Goal: Task Accomplishment & Management: Use online tool/utility

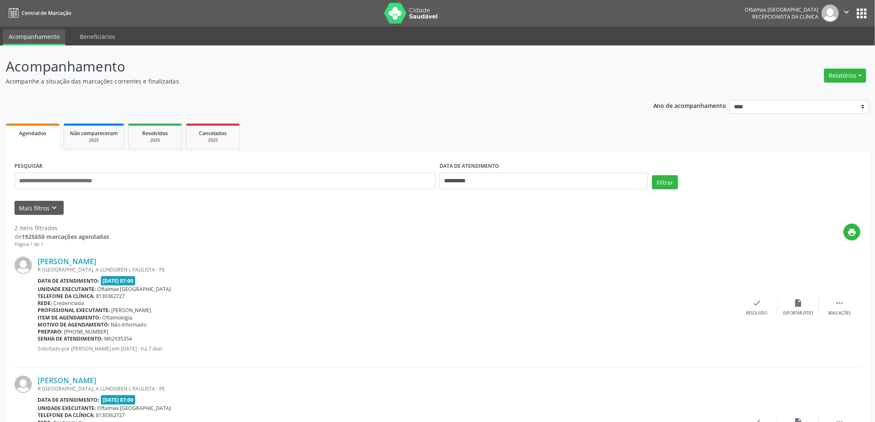
click at [491, 410] on div "Unidade executante: Oftalmax Hospital de Olhos" at bounding box center [387, 408] width 699 height 7
click at [848, 76] on button "Relatórios" at bounding box center [845, 76] width 42 height 14
click at [827, 90] on link "Agendamentos" at bounding box center [821, 93] width 89 height 12
select select "*"
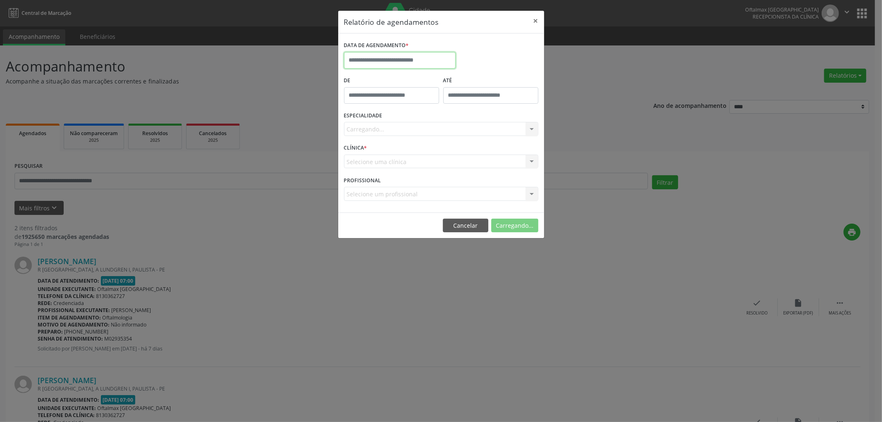
click at [390, 59] on input "text" at bounding box center [400, 60] width 112 height 17
click at [536, 19] on button "×" at bounding box center [536, 21] width 17 height 20
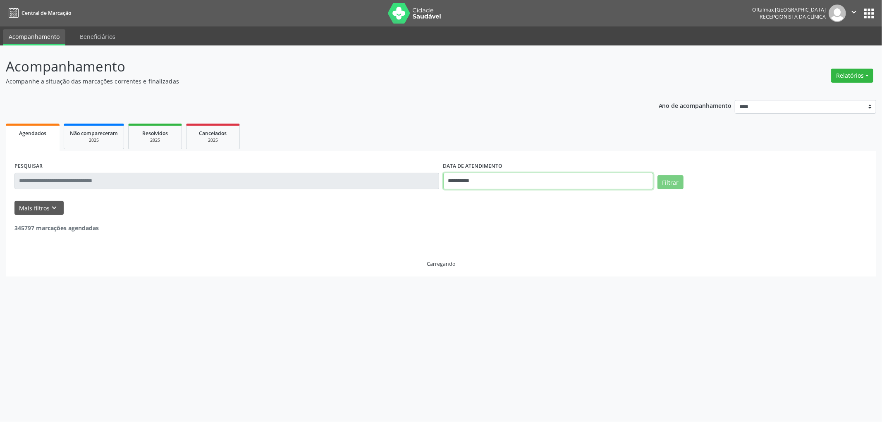
click at [485, 184] on input "**********" at bounding box center [548, 181] width 210 height 17
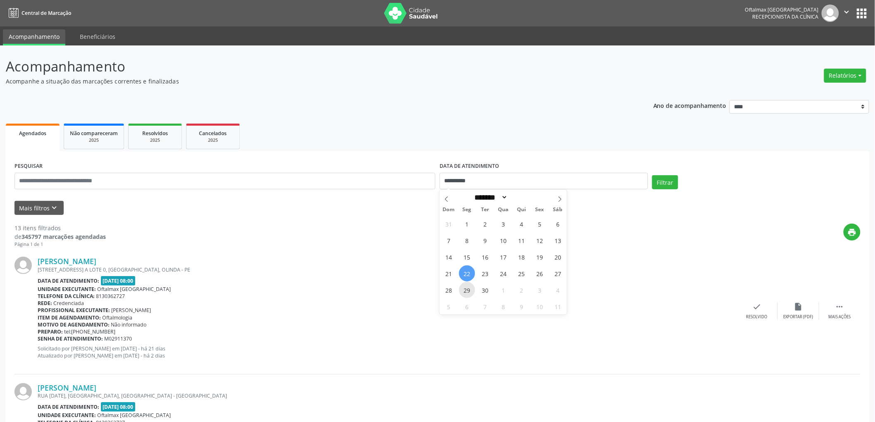
click at [466, 290] on span "29" at bounding box center [467, 290] width 16 height 16
type input "**********"
click at [466, 290] on span "29" at bounding box center [467, 290] width 16 height 16
click at [664, 179] on button "Filtrar" at bounding box center [665, 182] width 26 height 14
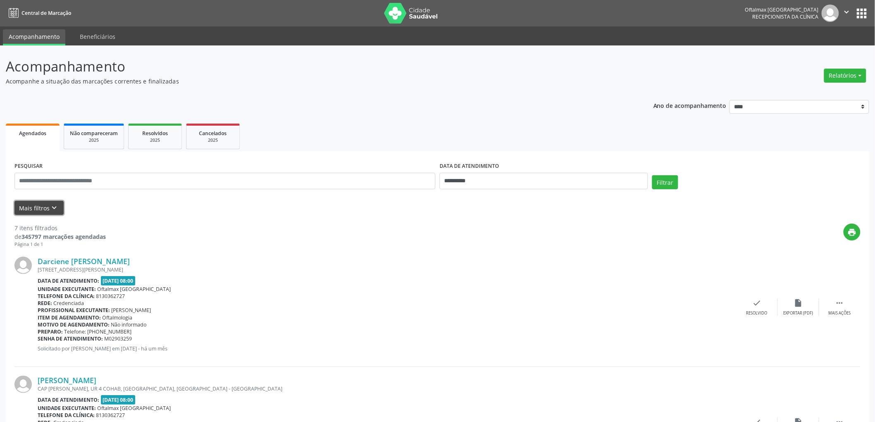
click at [43, 208] on button "Mais filtros keyboard_arrow_down" at bounding box center [38, 208] width 49 height 14
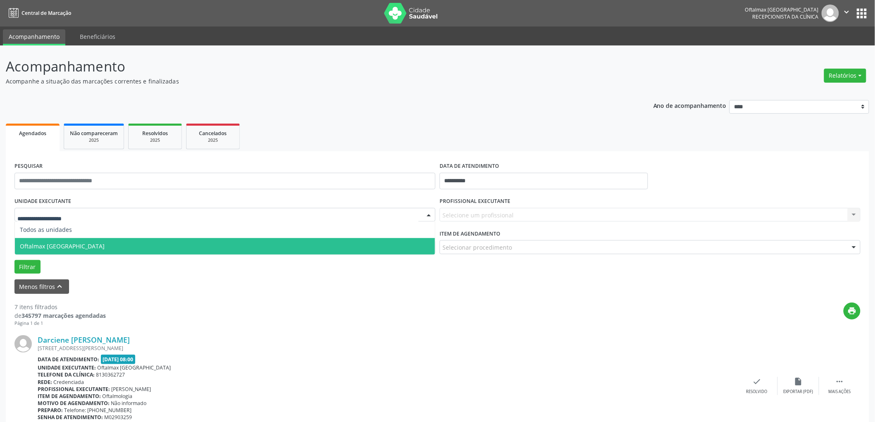
click at [47, 246] on span "Oftalmax [GEOGRAPHIC_DATA]" at bounding box center [62, 246] width 85 height 8
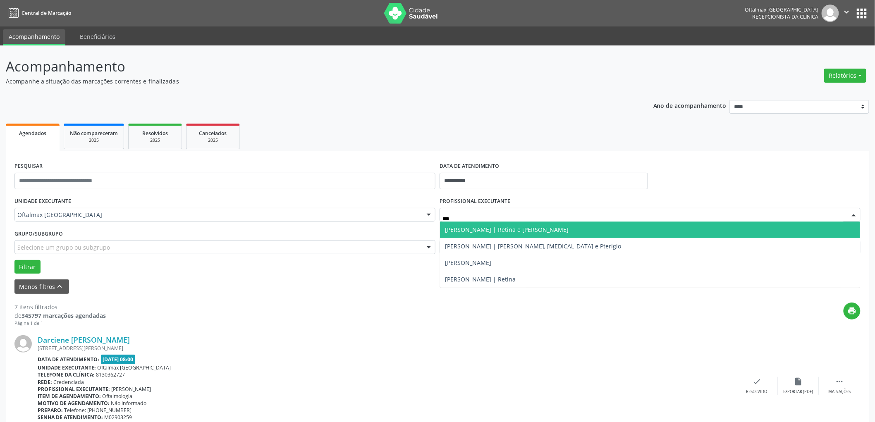
type input "****"
click at [849, 15] on icon "" at bounding box center [846, 11] width 9 height 9
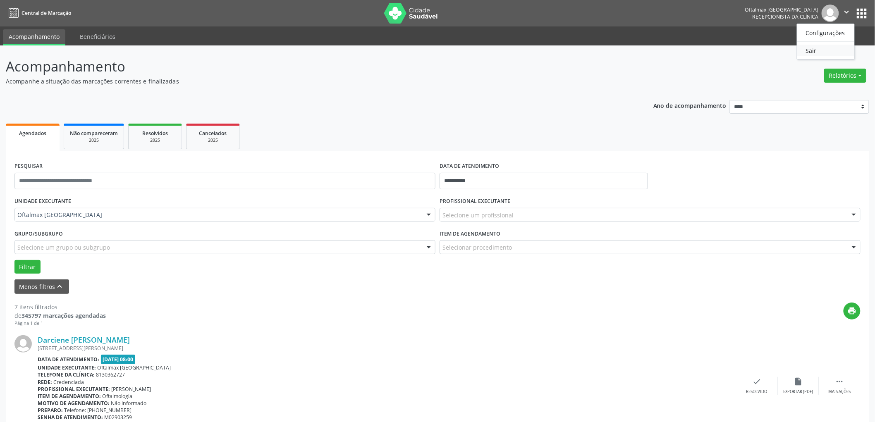
click at [835, 50] on link "Sair" at bounding box center [825, 51] width 57 height 12
